Goal: Task Accomplishment & Management: Use online tool/utility

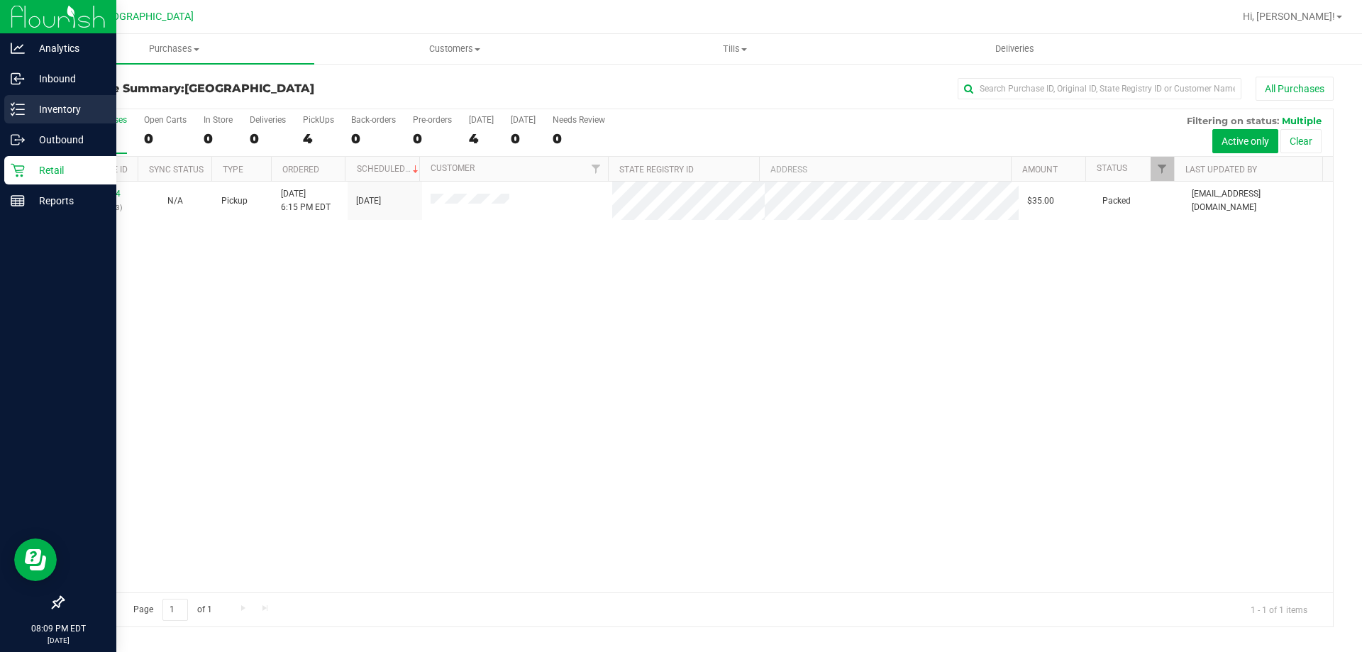
click at [37, 121] on div "Inventory" at bounding box center [60, 109] width 112 height 28
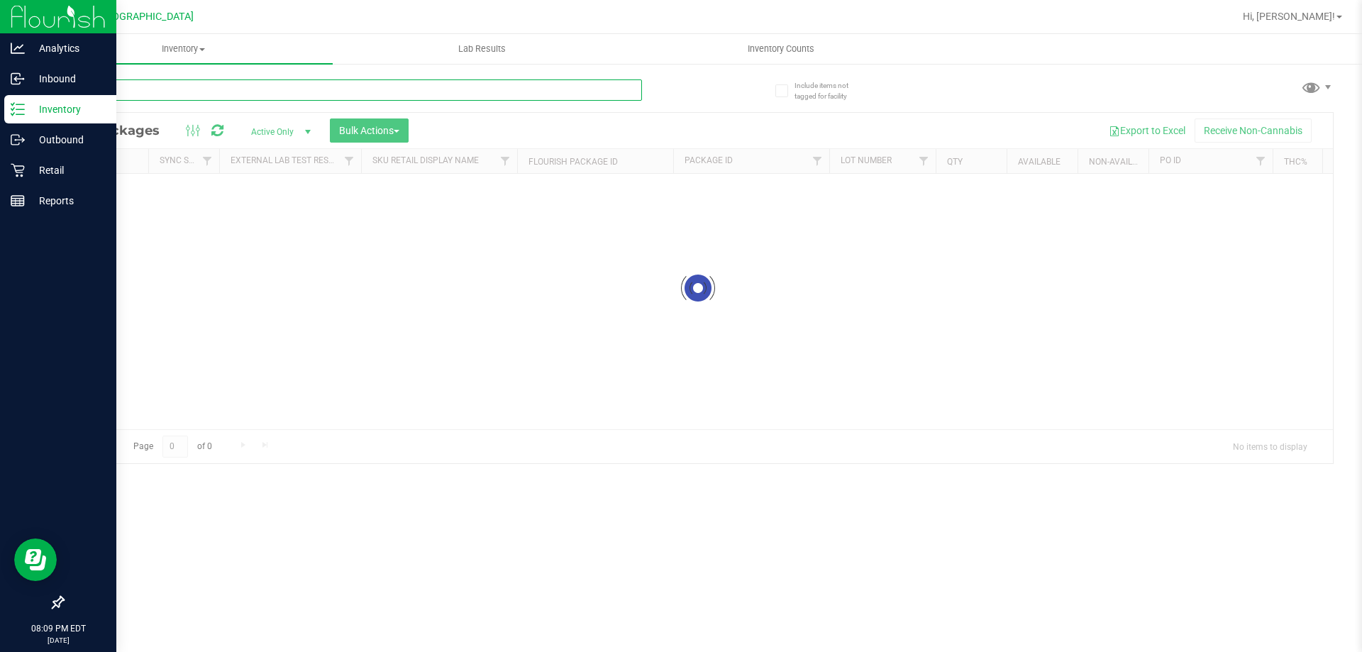
click at [195, 90] on input "text" at bounding box center [351, 89] width 579 height 21
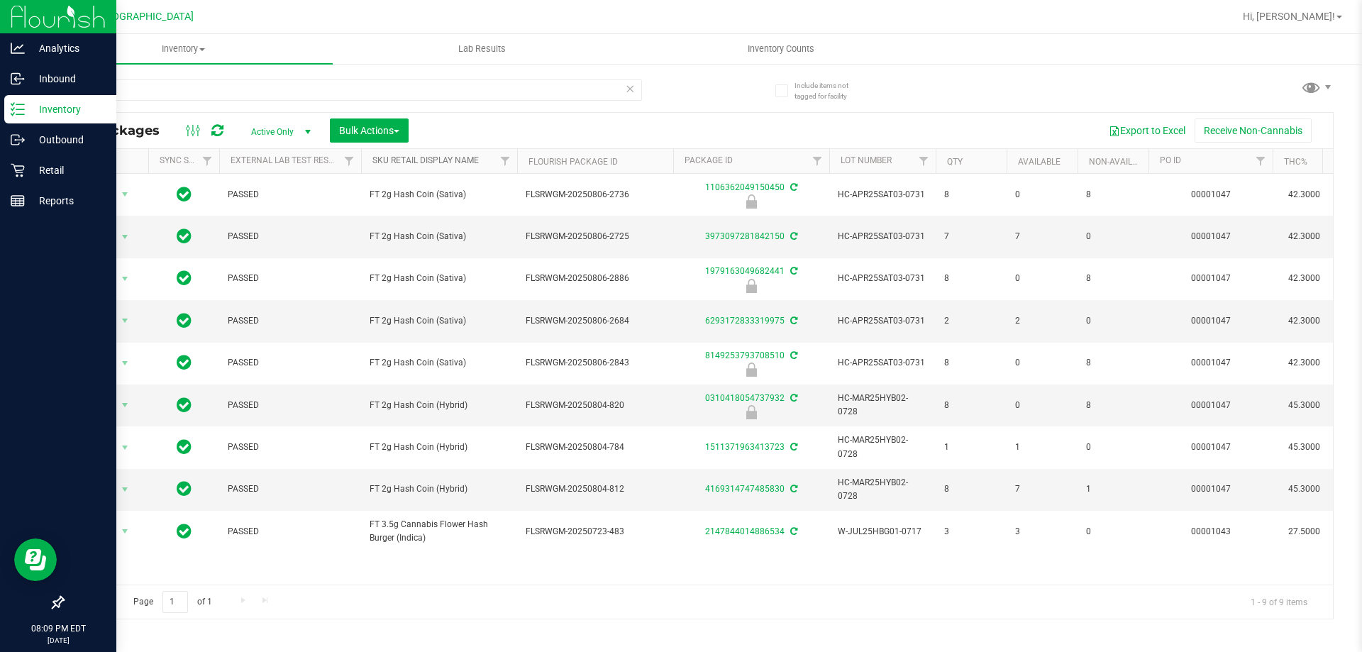
click at [431, 163] on link "Sku Retail Display Name" at bounding box center [425, 160] width 106 height 10
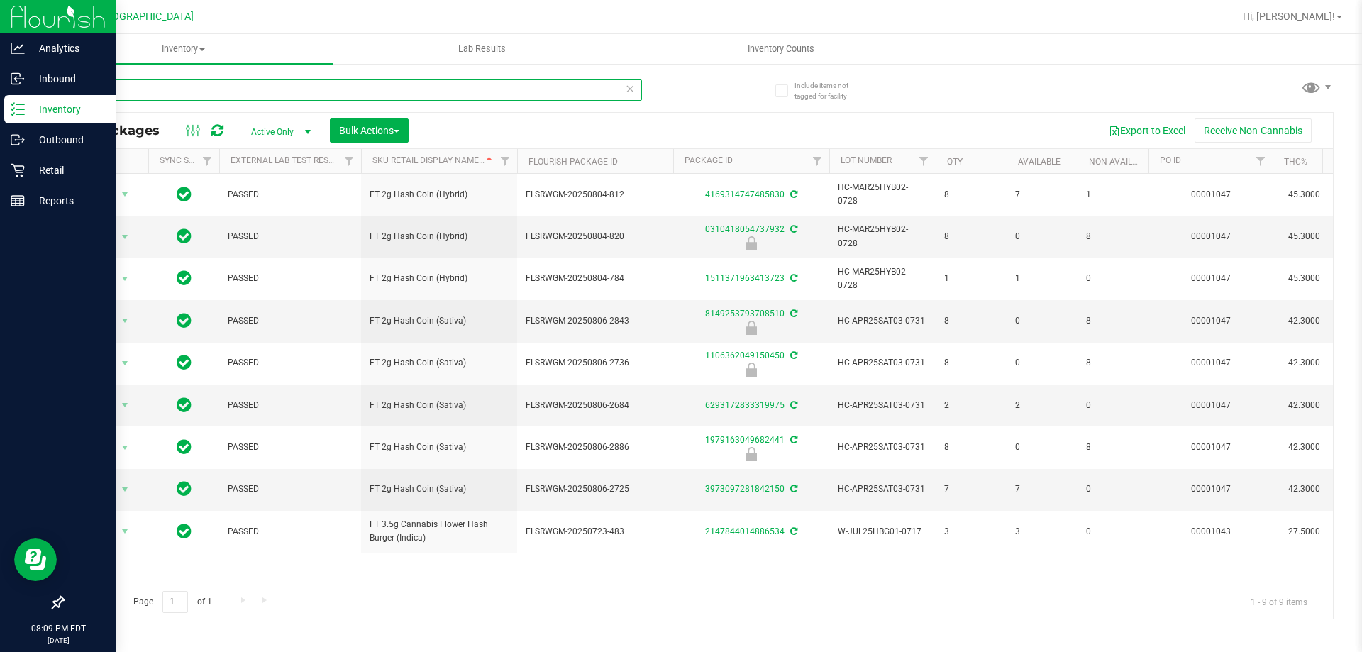
drag, startPoint x: 114, startPoint y: 85, endPoint x: 0, endPoint y: 31, distance: 126.3
click at [0, 32] on div "Analytics Inbound Inventory Outbound Retail Reports 08:09 PM EDT [DATE] 08/25 […" at bounding box center [681, 326] width 1362 height 652
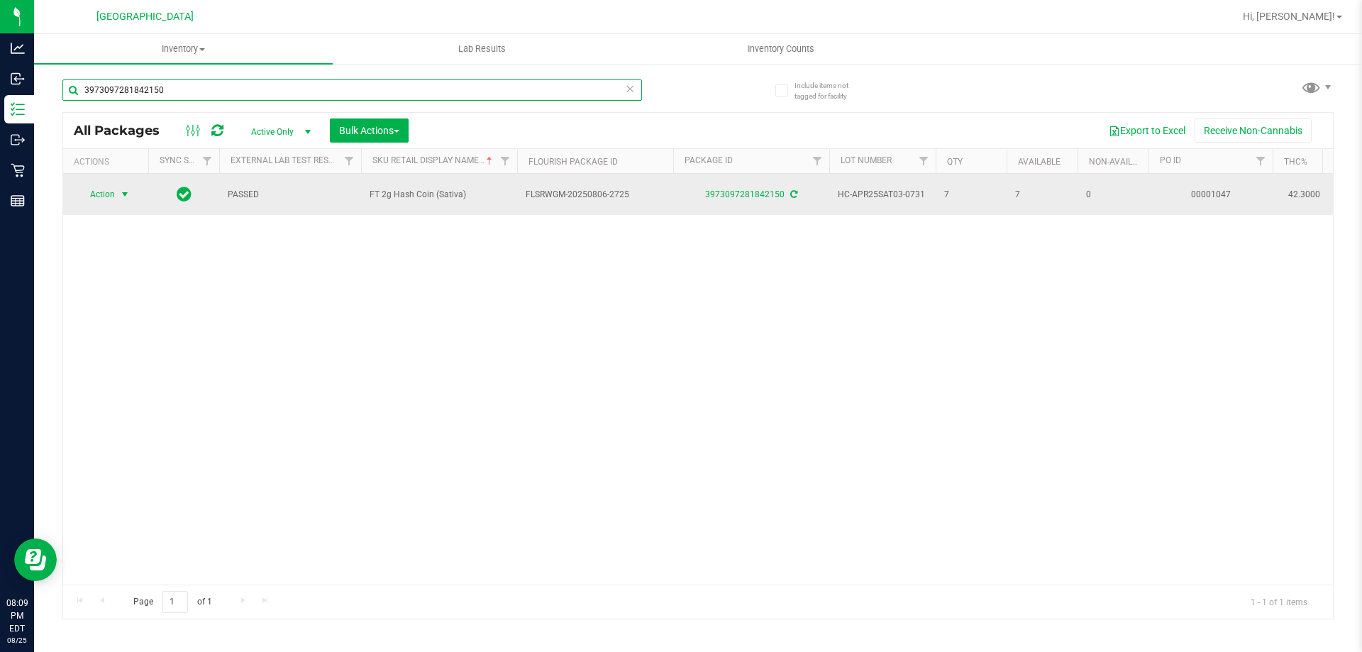
type input "3973097281842150"
click at [122, 195] on span "select" at bounding box center [124, 194] width 11 height 11
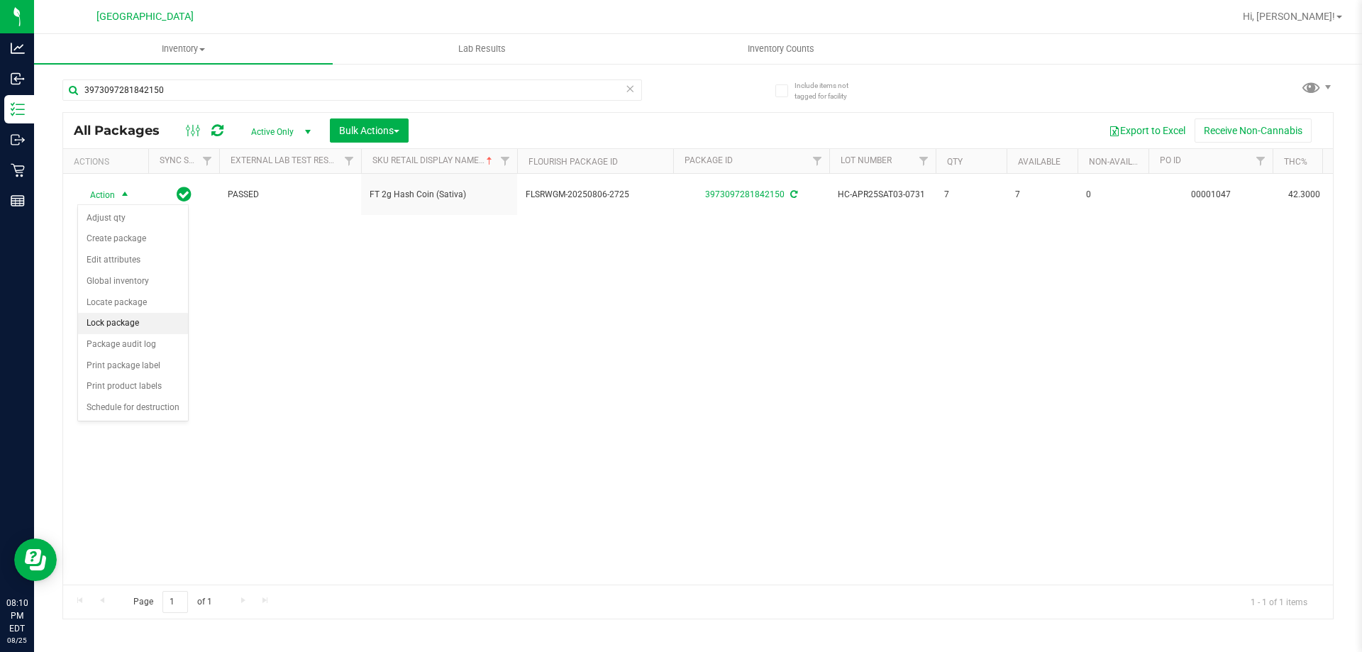
click at [133, 319] on li "Lock package" at bounding box center [133, 323] width 110 height 21
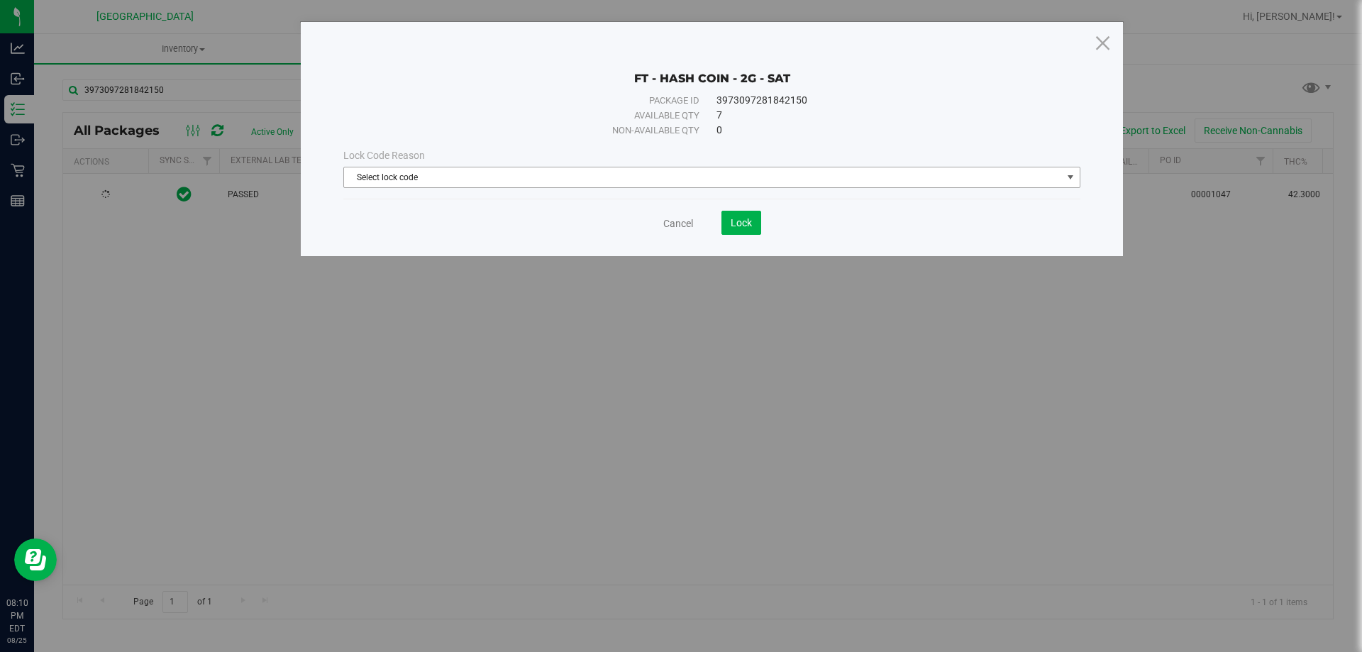
click at [604, 176] on span "Select lock code" at bounding box center [703, 177] width 718 height 20
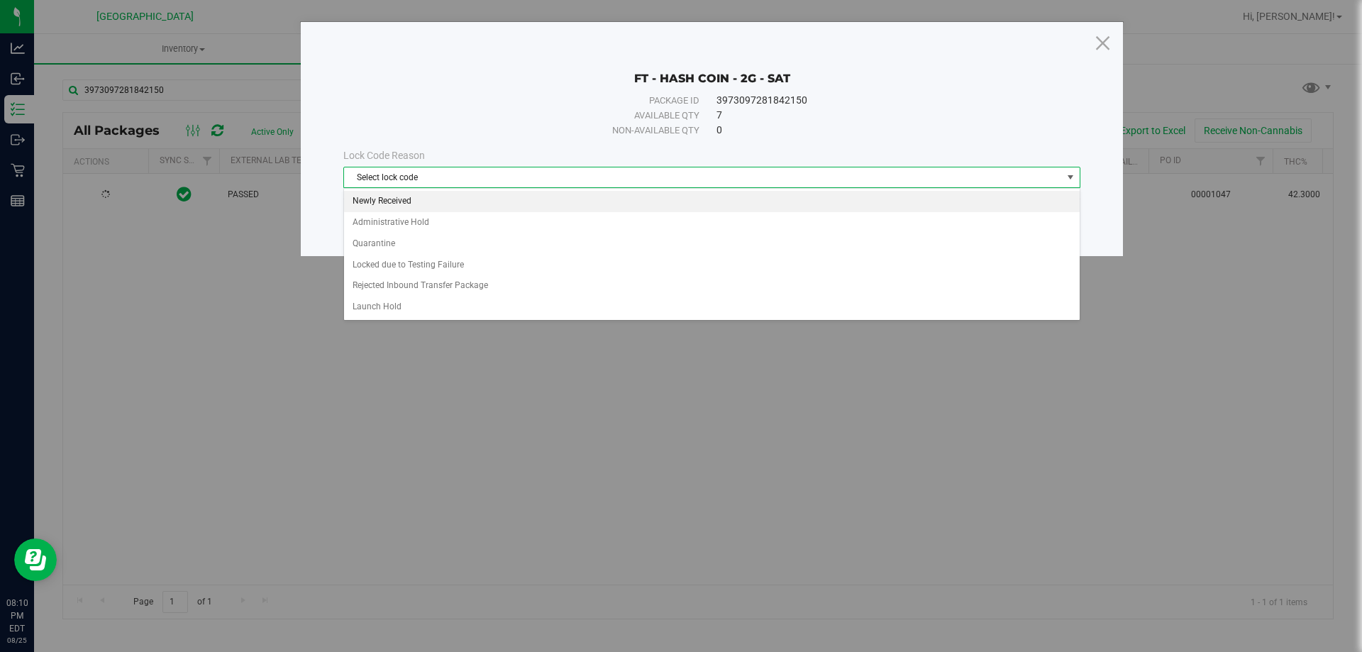
click at [531, 210] on li "Newly Received" at bounding box center [712, 201] width 736 height 21
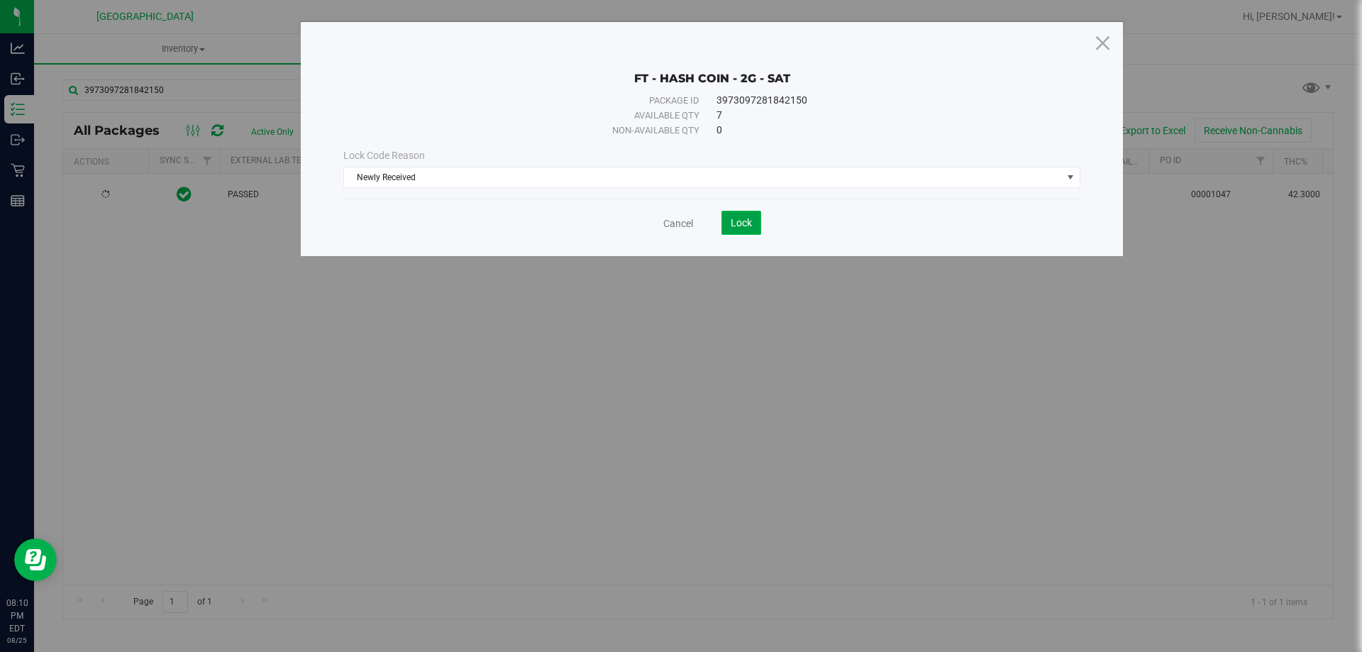
click at [748, 231] on button "Lock" at bounding box center [741, 223] width 40 height 24
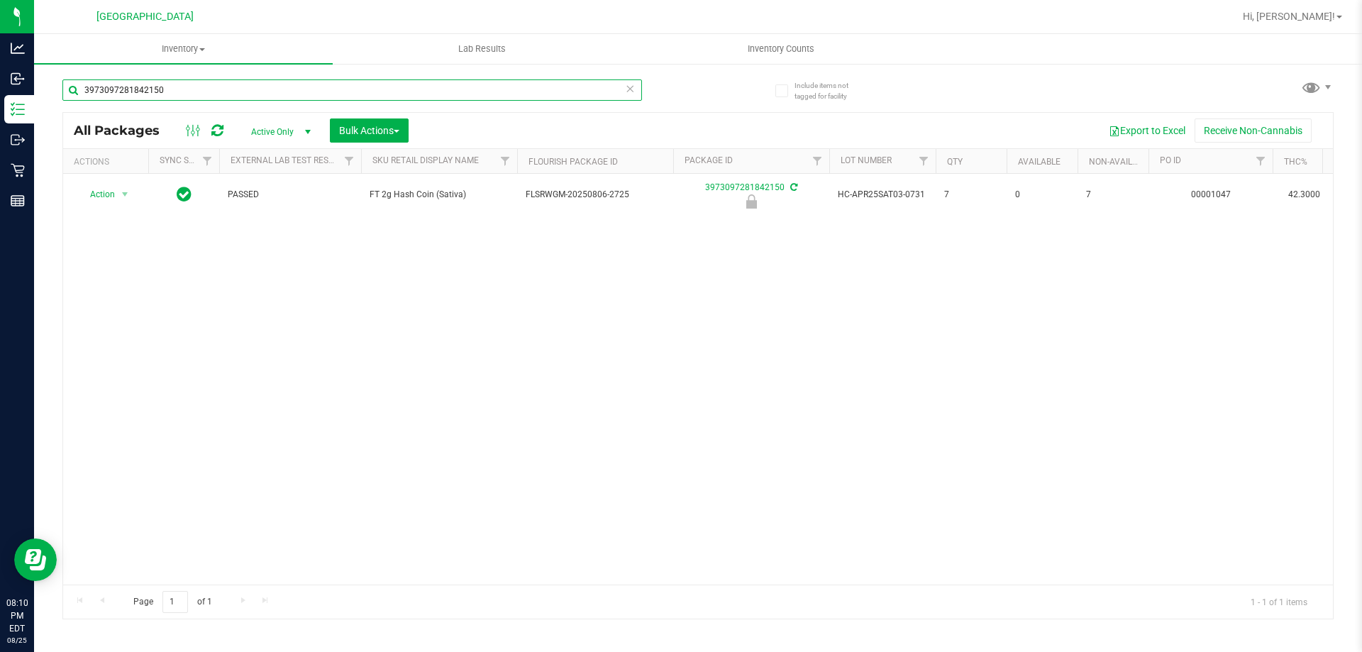
drag, startPoint x: 187, startPoint y: 95, endPoint x: 0, endPoint y: -27, distance: 223.5
click at [0, 0] on html "Analytics Inbound Inventory Outbound Retail Reports 08:10 PM EDT [DATE] 08/25 […" at bounding box center [681, 326] width 1362 height 652
type input "hash"
